Goal: Task Accomplishment & Management: Manage account settings

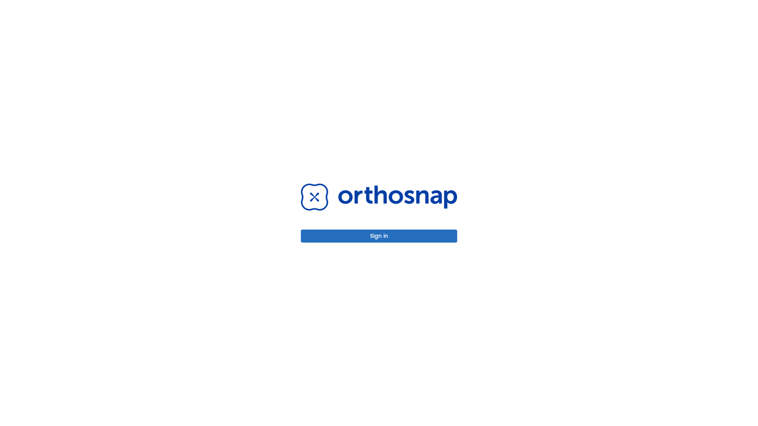
click at [379, 236] on button "Sign in" at bounding box center [379, 236] width 156 height 13
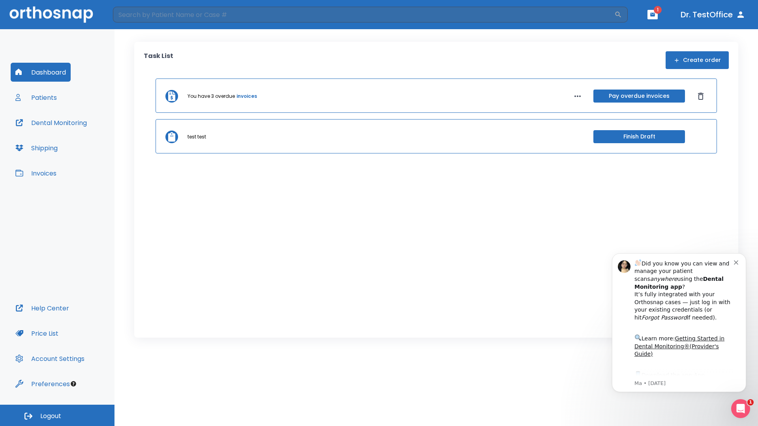
click at [57, 416] on span "Logout" at bounding box center [50, 416] width 21 height 9
